Goal: Communication & Community: Connect with others

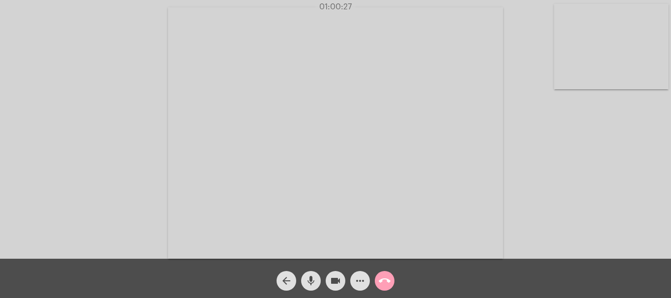
click at [383, 281] on mat-icon "call_end" at bounding box center [385, 281] width 12 height 12
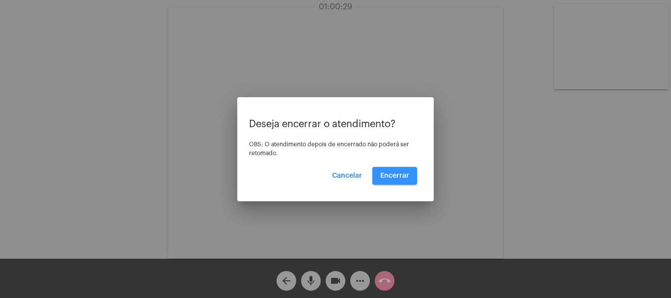
click at [396, 177] on span "Encerrar" at bounding box center [394, 175] width 29 height 7
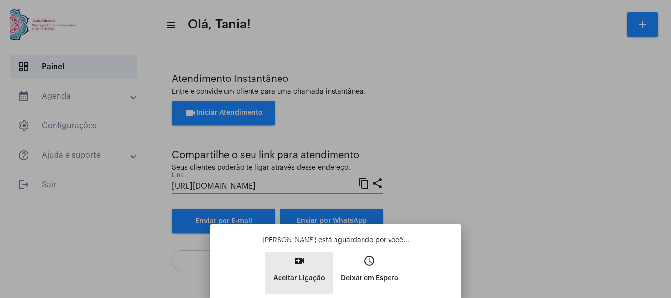
click at [297, 264] on mat-icon "video_call" at bounding box center [299, 261] width 12 height 12
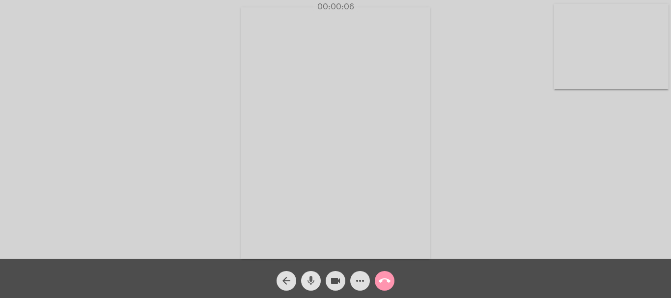
click at [316, 281] on mat-icon "mic" at bounding box center [311, 281] width 12 height 12
click at [316, 281] on mat-icon "mic_off" at bounding box center [311, 281] width 12 height 12
click at [359, 279] on mat-icon "more_horiz" at bounding box center [360, 281] width 12 height 12
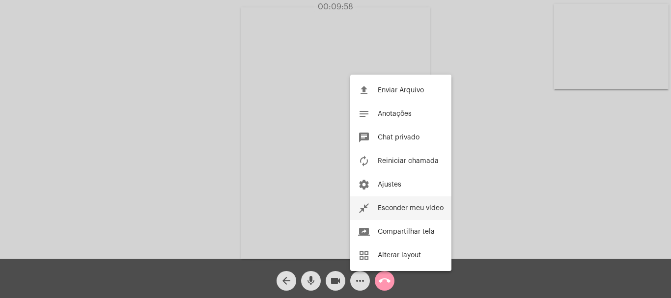
click at [389, 209] on span "Esconder meu vídeo" at bounding box center [411, 208] width 66 height 7
